Goal: Task Accomplishment & Management: Use online tool/utility

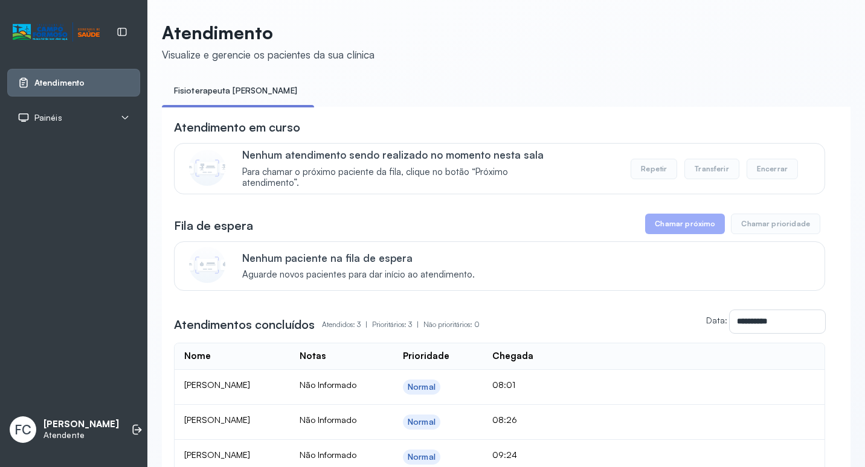
scroll to position [132, 0]
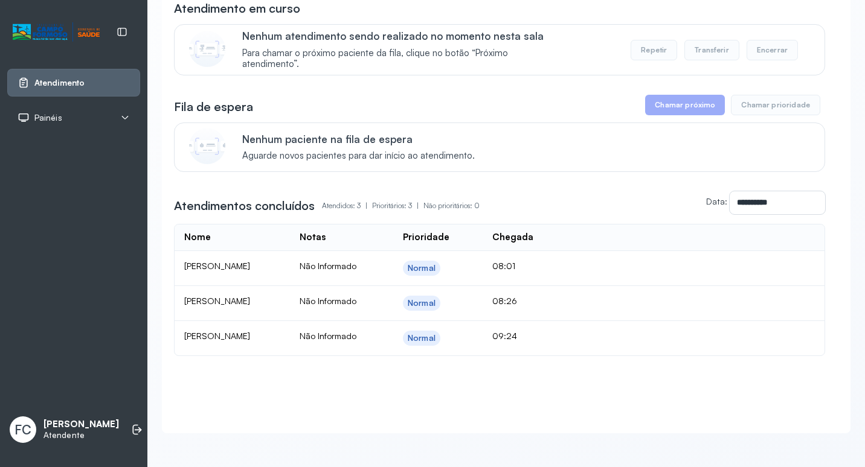
scroll to position [132, 0]
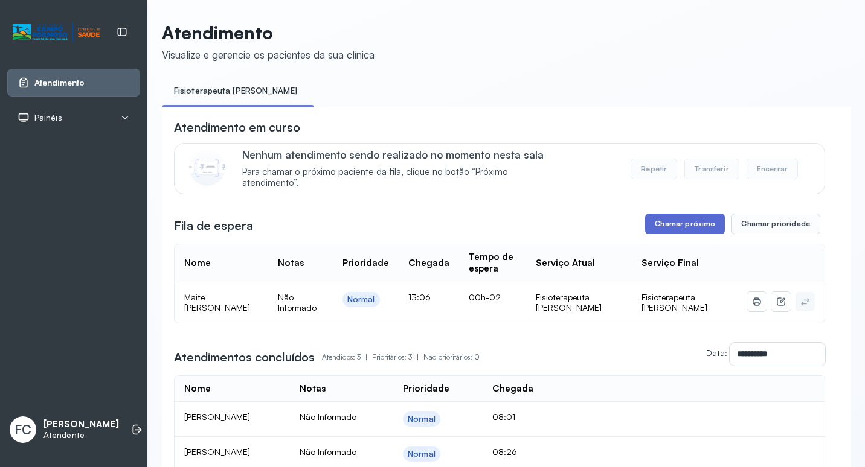
click at [693, 231] on button "Chamar próximo" at bounding box center [685, 224] width 80 height 21
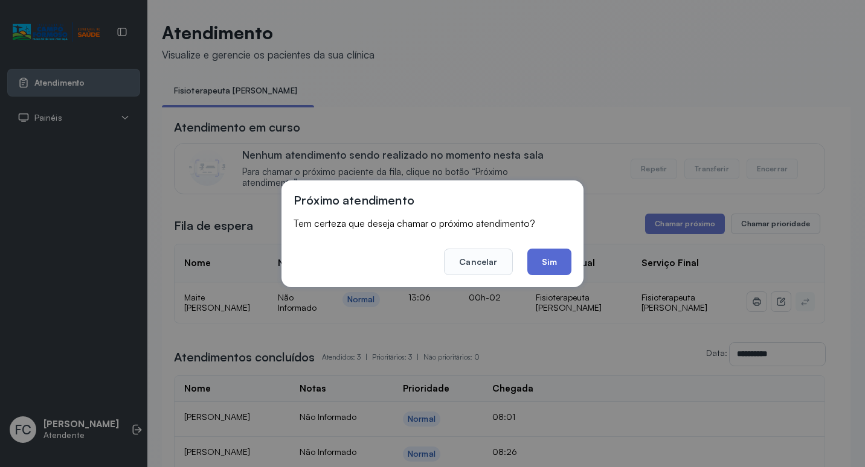
click at [561, 261] on button "Sim" at bounding box center [549, 262] width 44 height 27
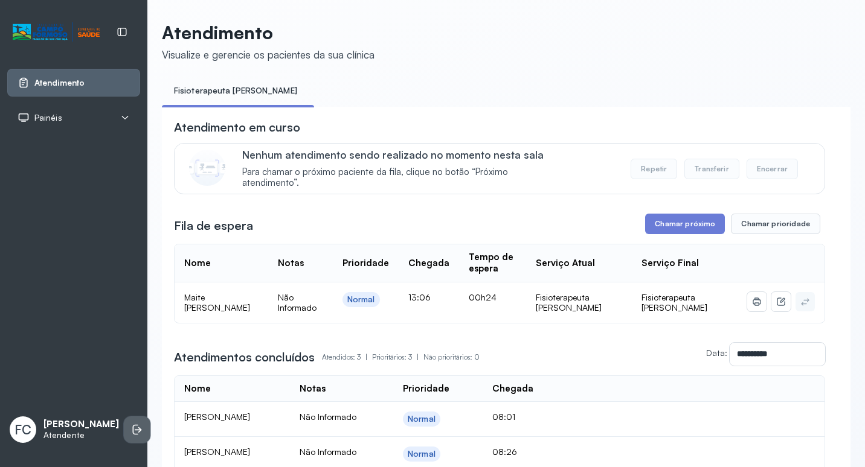
click at [133, 425] on icon at bounding box center [135, 430] width 5 height 10
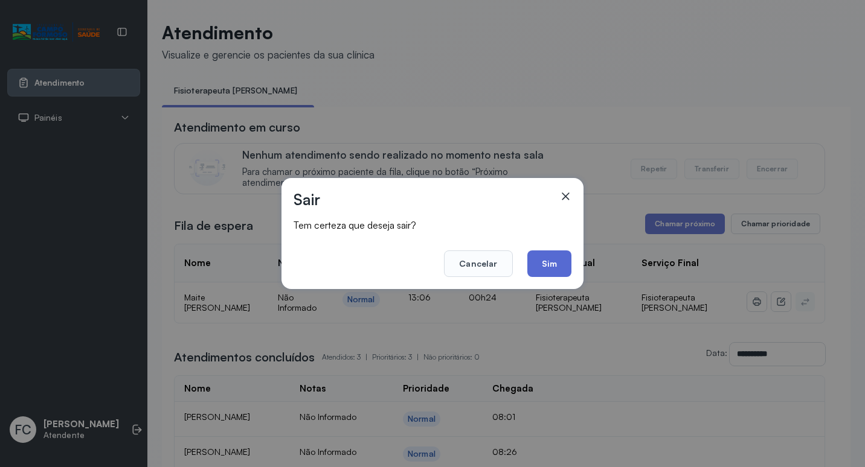
click at [563, 263] on button "Sim" at bounding box center [549, 264] width 44 height 27
